Goal: Transaction & Acquisition: Purchase product/service

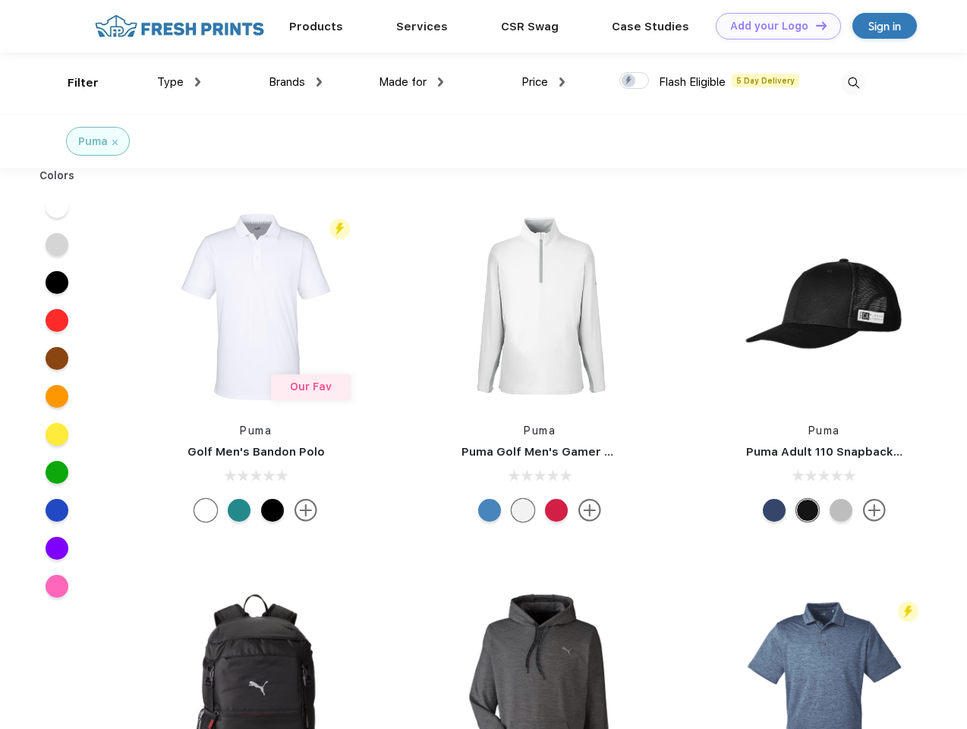
scroll to position [1, 0]
click at [773, 26] on link "Add your Logo Design Tool" at bounding box center [778, 26] width 125 height 27
click at [0, 0] on div "Design Tool" at bounding box center [0, 0] width 0 height 0
click at [814, 25] on link "Add your Logo Design Tool" at bounding box center [778, 26] width 125 height 27
click at [73, 83] on div "Filter" at bounding box center [83, 82] width 31 height 17
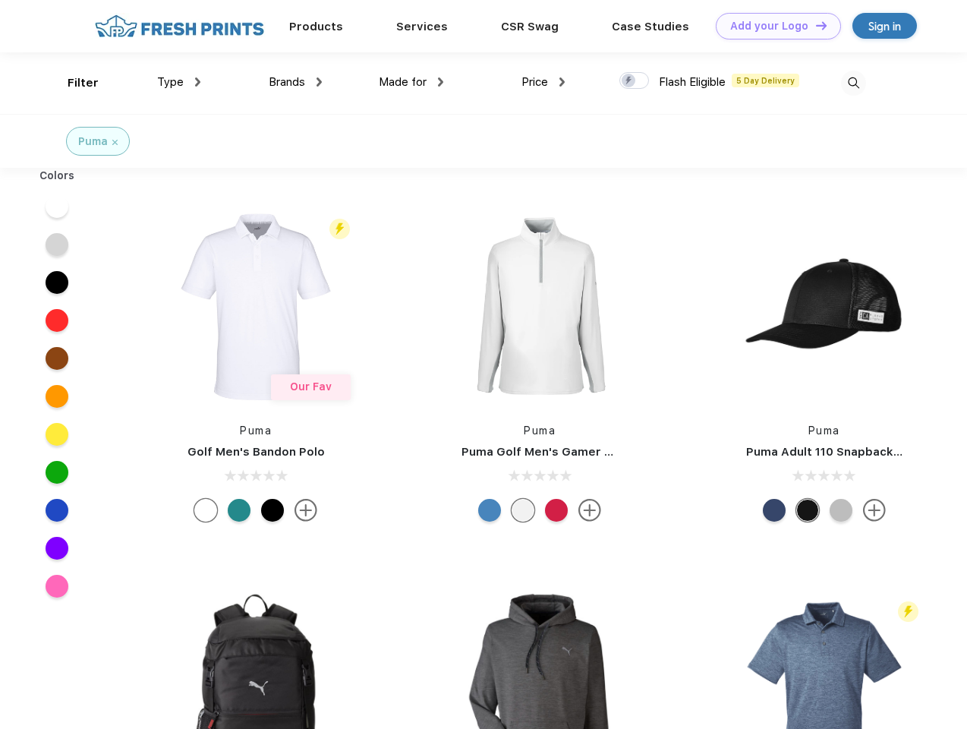
click at [179, 82] on span "Type" at bounding box center [170, 82] width 27 height 14
click at [295, 82] on span "Brands" at bounding box center [287, 82] width 36 height 14
click at [411, 82] on span "Made for" at bounding box center [403, 82] width 48 height 14
click at [543, 82] on span "Price" at bounding box center [534, 82] width 27 height 14
click at [634, 81] on div at bounding box center [634, 80] width 30 height 17
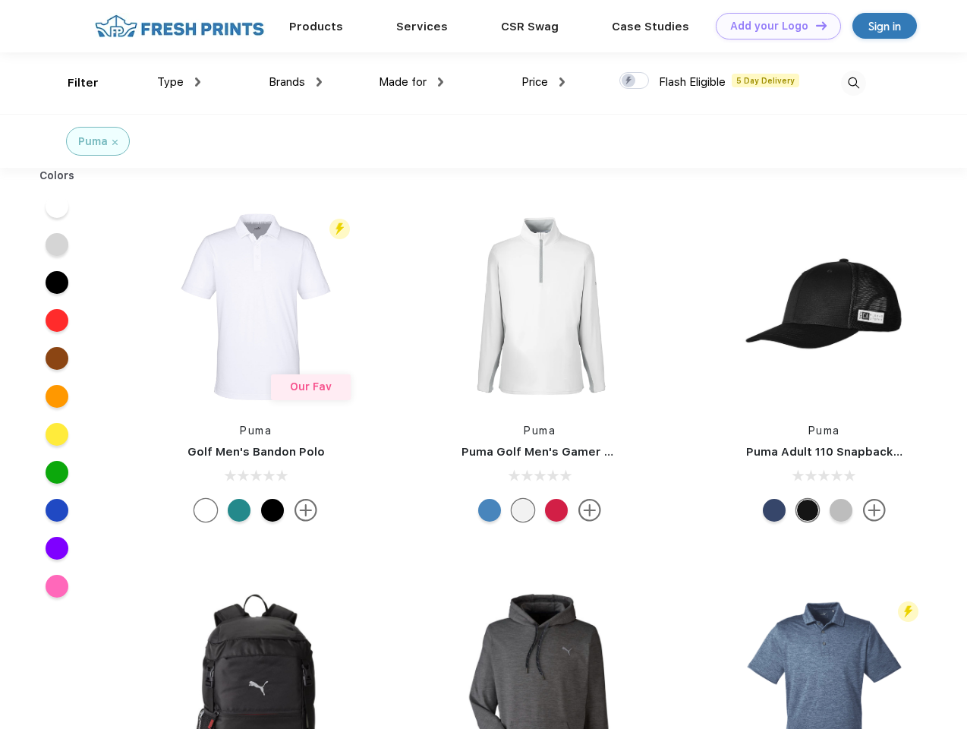
click at [629, 81] on input "checkbox" at bounding box center [624, 76] width 10 height 10
click at [853, 83] on img at bounding box center [853, 83] width 25 height 25
